Goal: Task Accomplishment & Management: Manage account settings

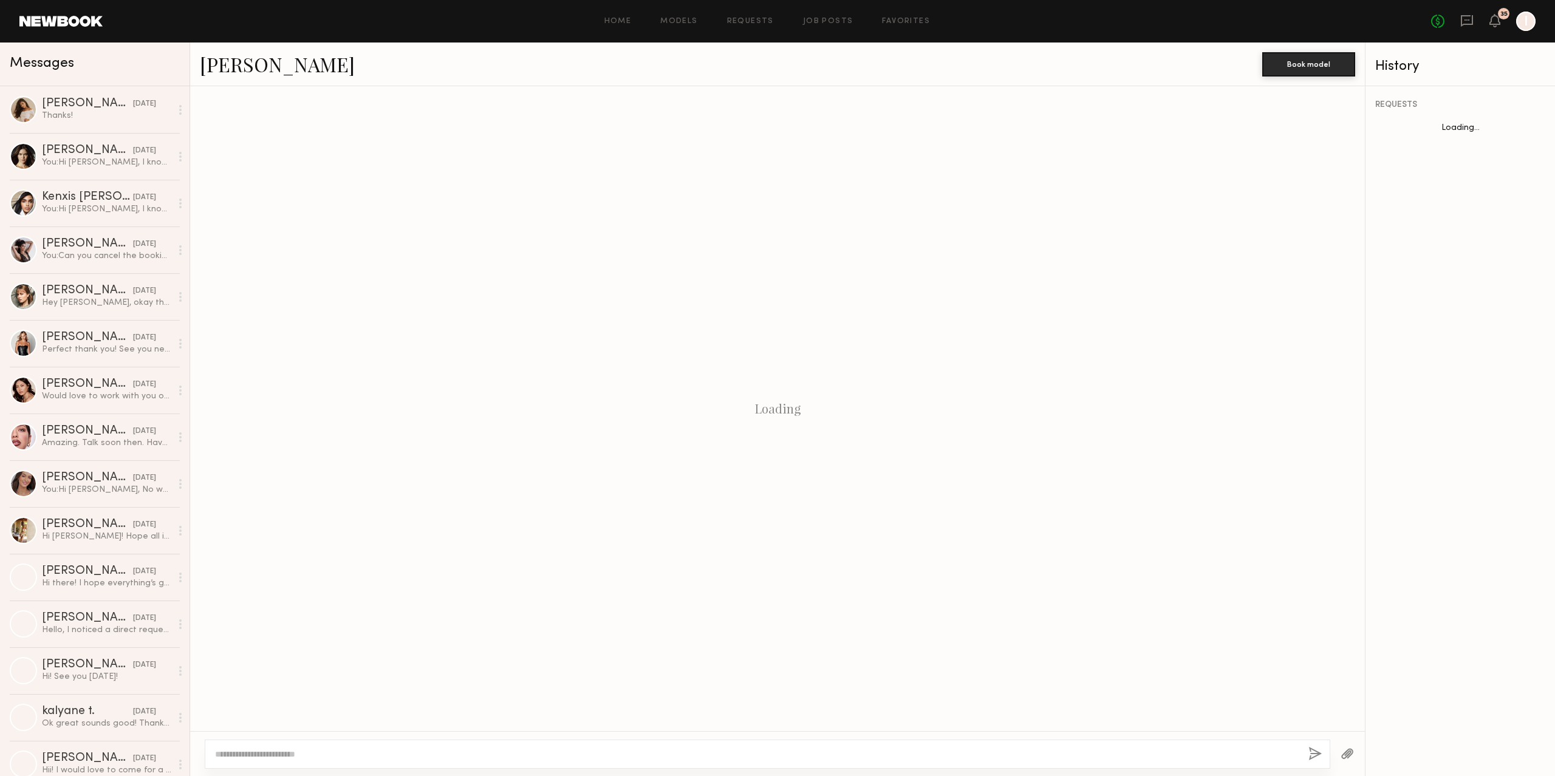
click at [749, 18] on link "Requests" at bounding box center [750, 22] width 47 height 8
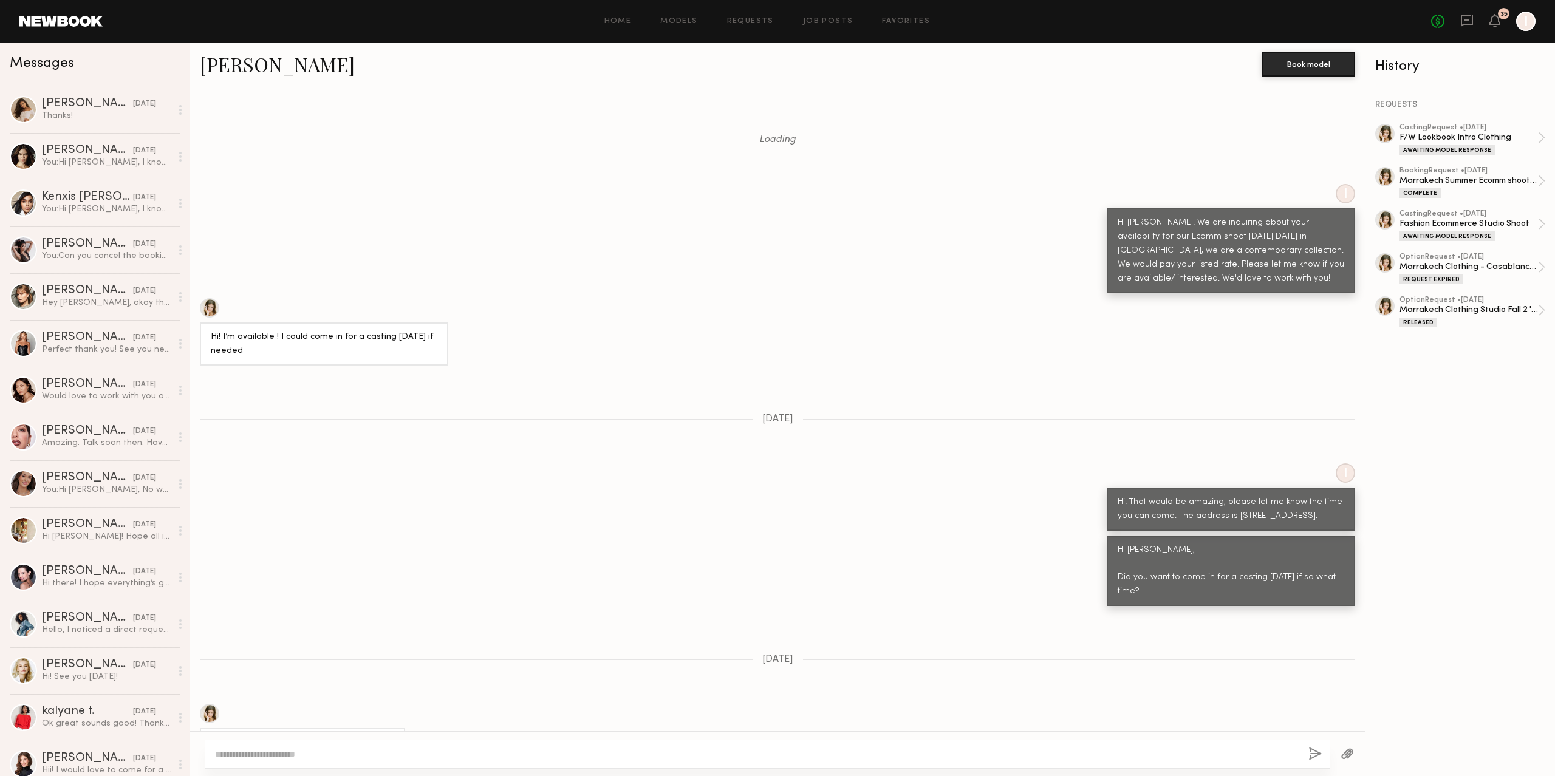
scroll to position [4024, 0]
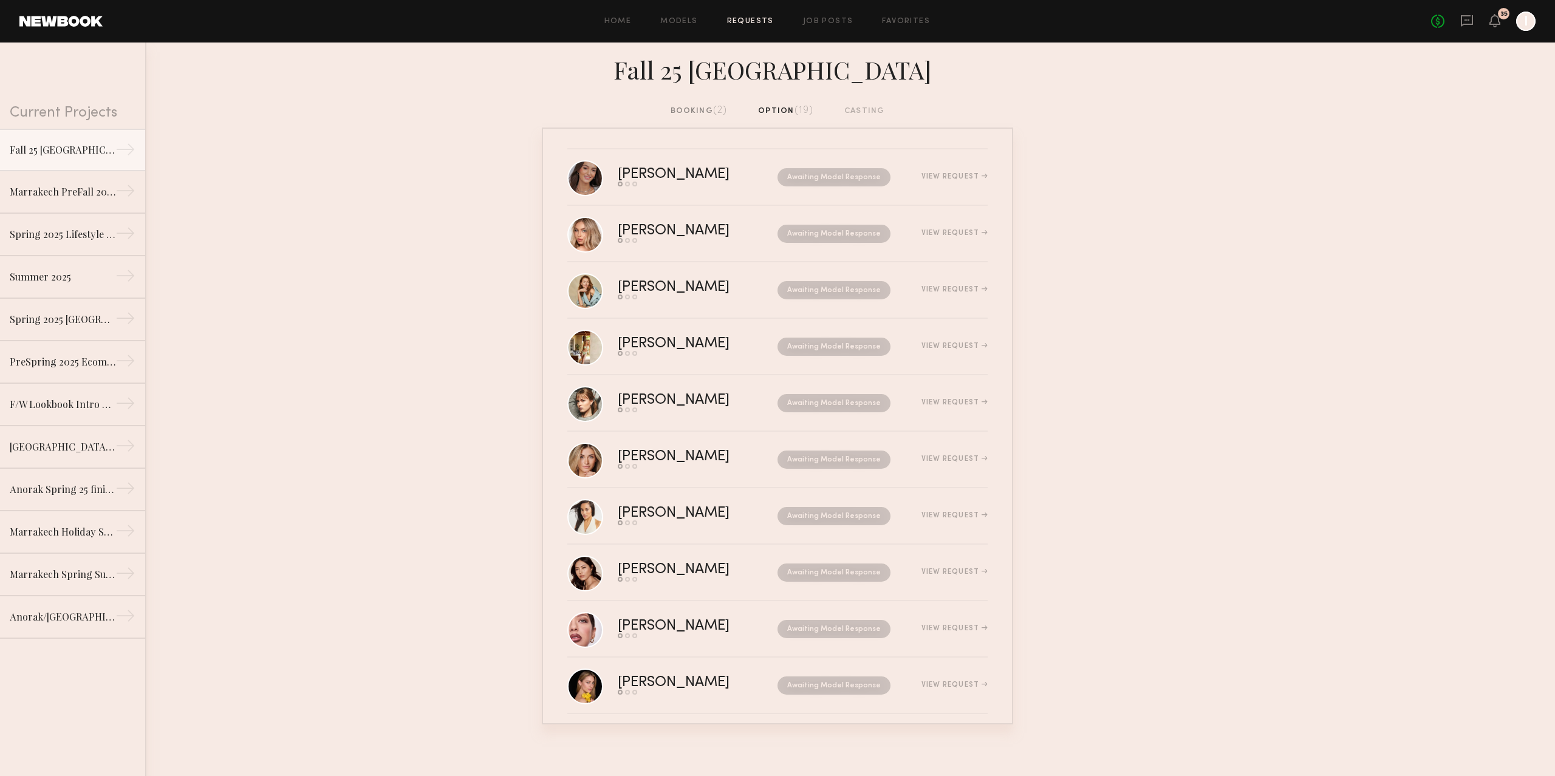
click at [762, 112] on div "booking (2) option (19) casting" at bounding box center [778, 110] width 214 height 13
click at [658, 286] on div "[PERSON_NAME]" at bounding box center [686, 288] width 136 height 14
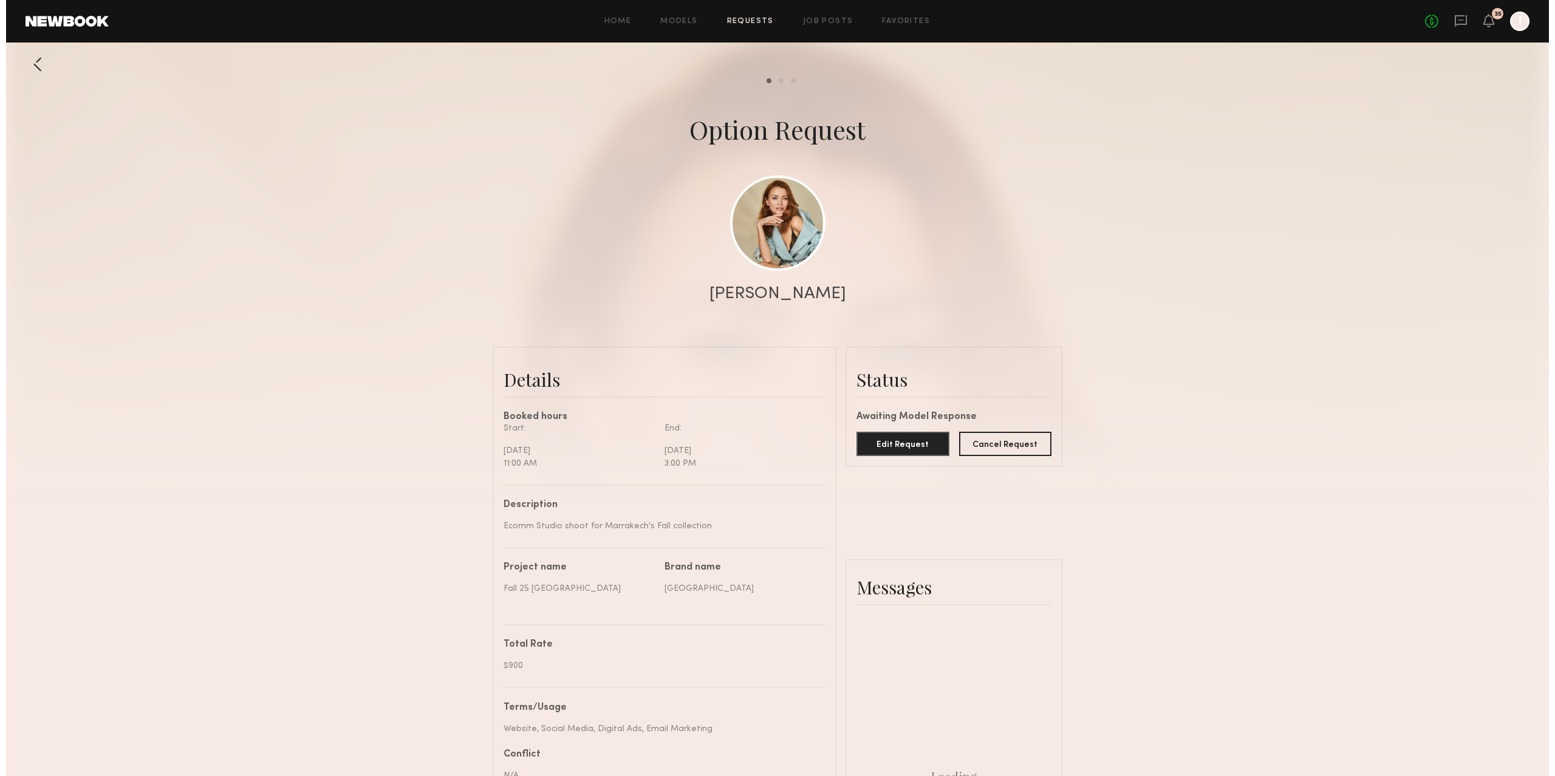
scroll to position [727, 0]
